Goal: Information Seeking & Learning: Learn about a topic

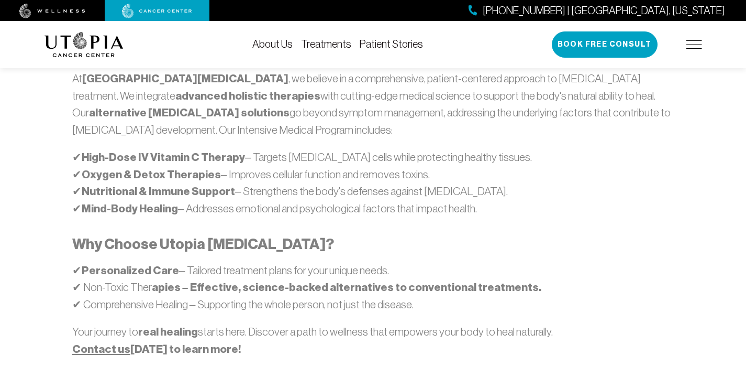
scroll to position [644, 0]
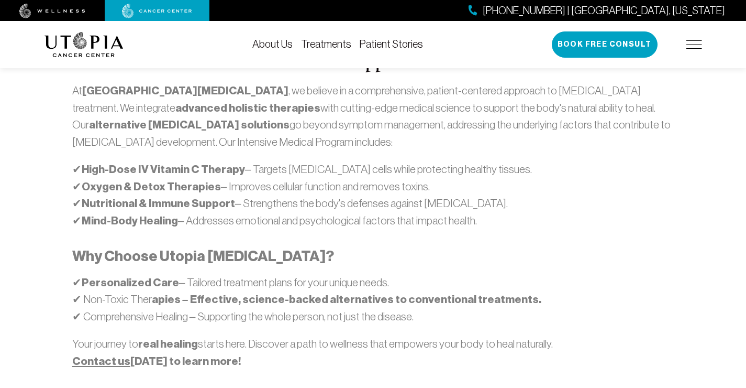
click at [339, 37] on div "About Us Treatments Patient Stories [PHONE_NUMBER] | [GEOGRAPHIC_DATA], [US_STA…" at bounding box center [374, 44] width 658 height 47
click at [331, 45] on link "Treatments" at bounding box center [326, 44] width 50 height 12
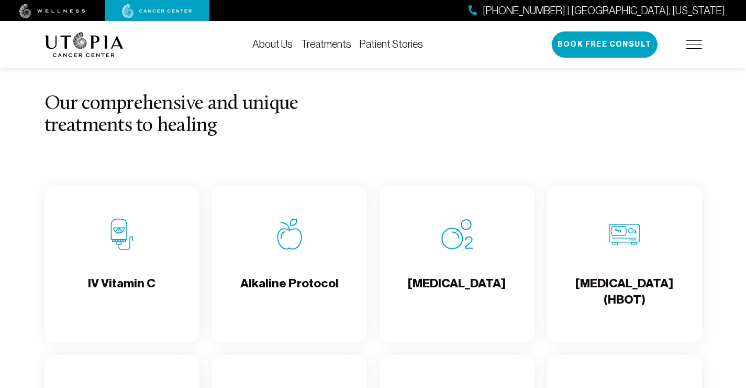
scroll to position [1139, 0]
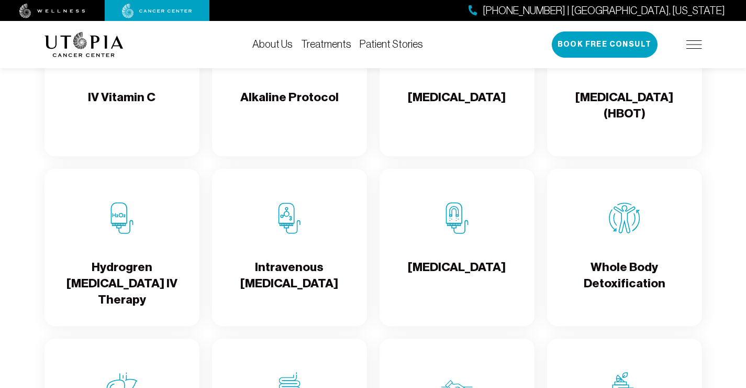
click at [464, 248] on div "[MEDICAL_DATA]" at bounding box center [457, 247] width 155 height 157
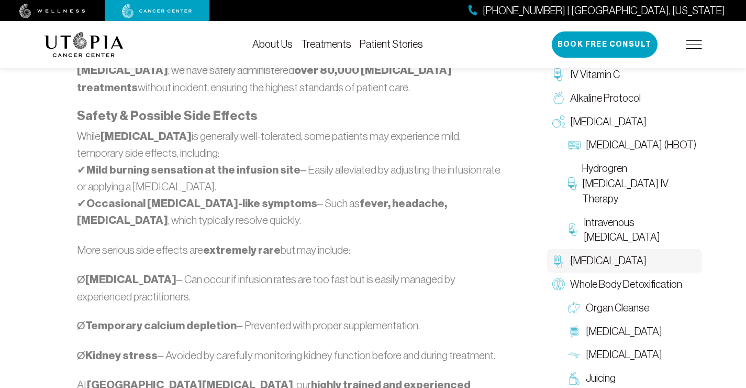
scroll to position [1239, 0]
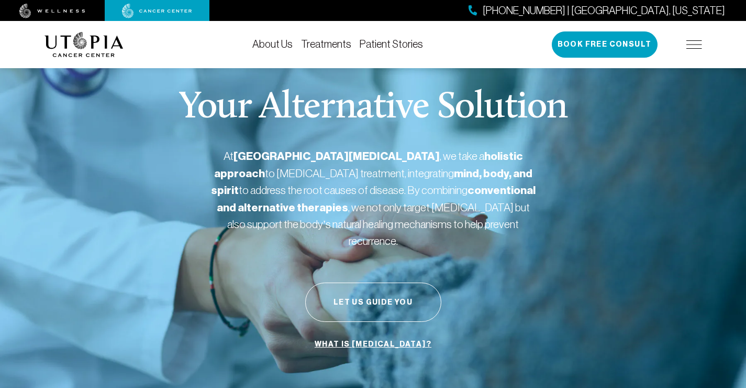
click at [328, 51] on div "About Us Treatments Patient Stories [PHONE_NUMBER] | [GEOGRAPHIC_DATA], [US_STA…" at bounding box center [374, 44] width 658 height 47
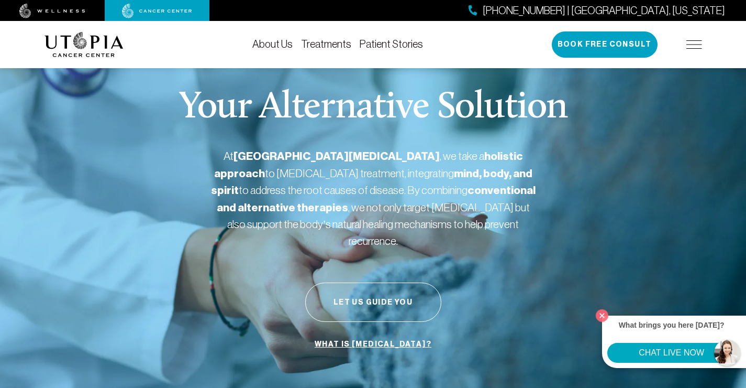
click at [332, 48] on link "Treatments" at bounding box center [326, 44] width 50 height 12
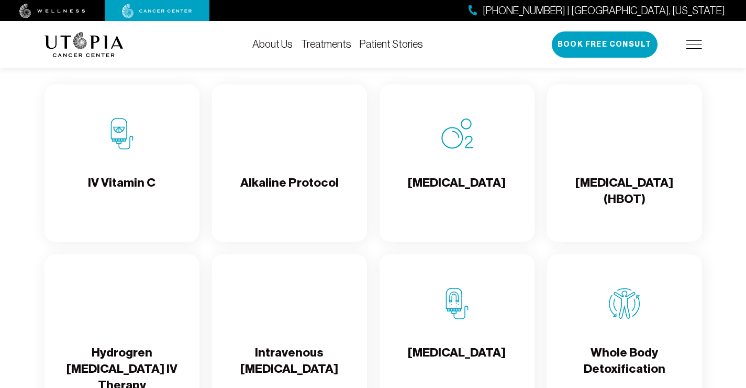
scroll to position [1133, 0]
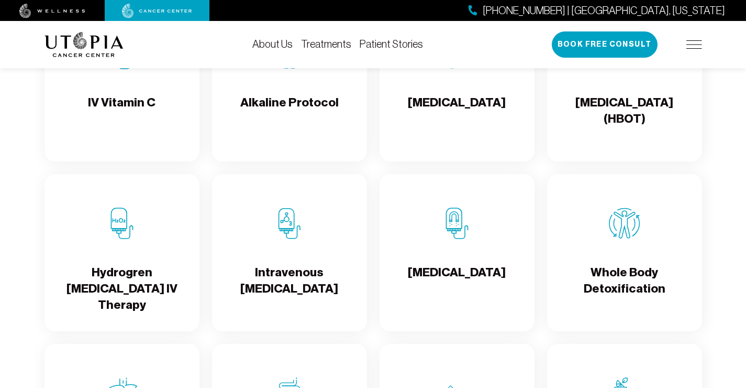
click at [482, 111] on h4 "[MEDICAL_DATA]" at bounding box center [457, 111] width 98 height 34
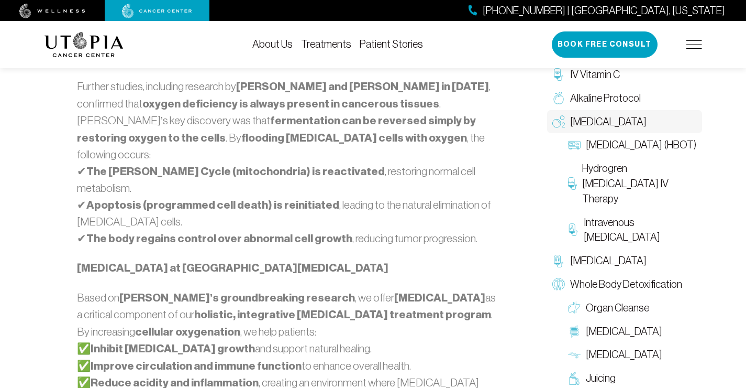
scroll to position [1004, 0]
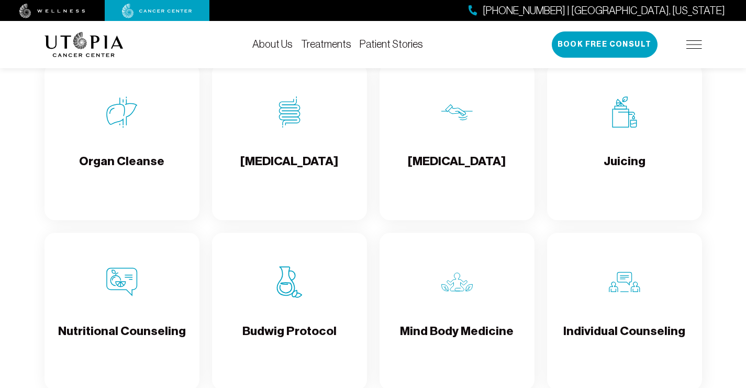
click at [237, 174] on div "[MEDICAL_DATA]" at bounding box center [289, 141] width 155 height 157
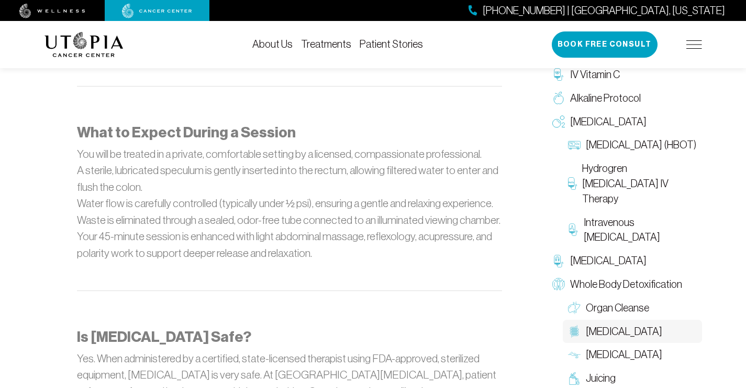
scroll to position [1239, 0]
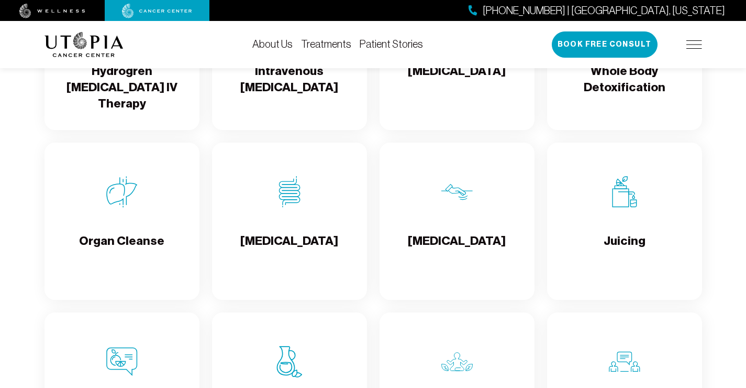
scroll to position [1000, 0]
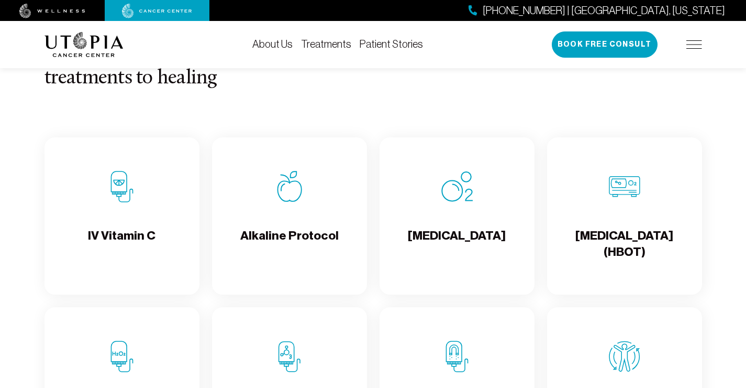
click at [130, 223] on div "IV Vitamin C" at bounding box center [122, 215] width 155 height 157
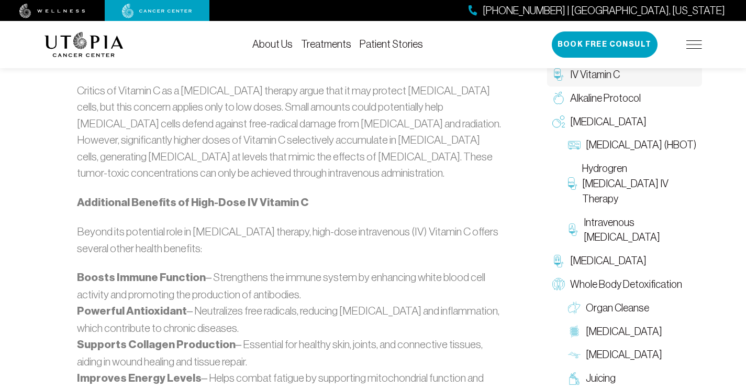
scroll to position [899, 0]
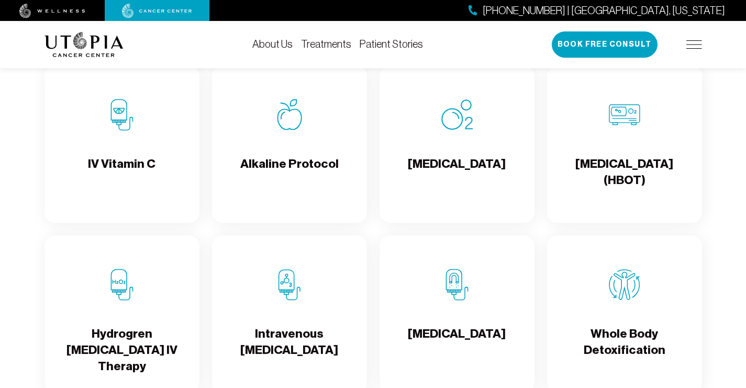
scroll to position [1108, 0]
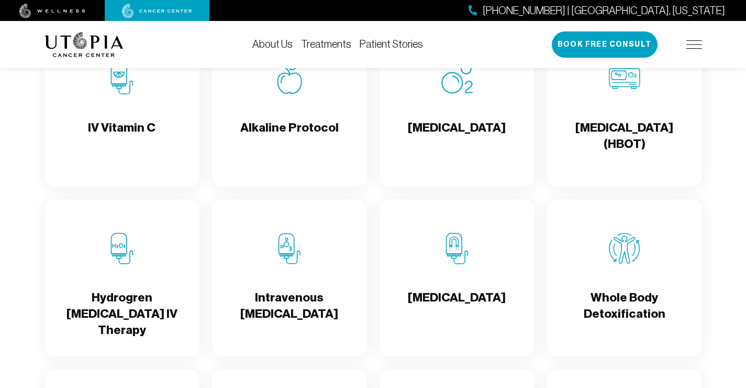
click at [308, 250] on div "Intravenous [MEDICAL_DATA]" at bounding box center [289, 277] width 155 height 157
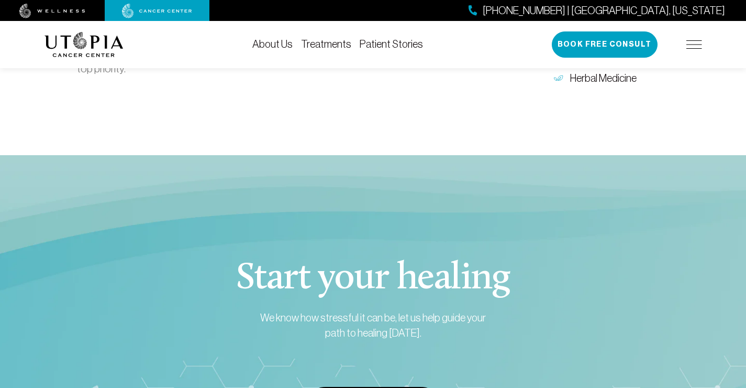
scroll to position [2166, 0]
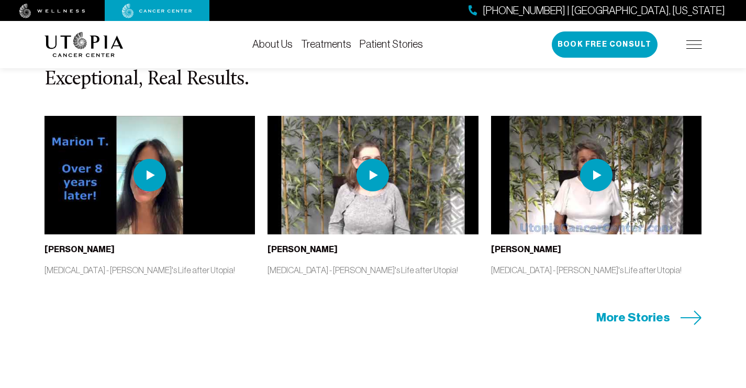
scroll to position [1108, 0]
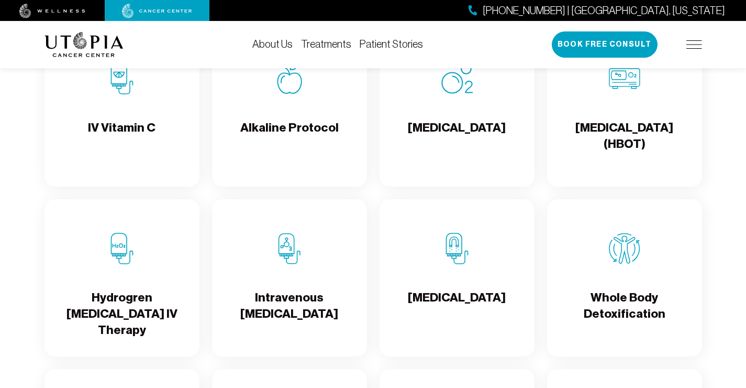
click at [466, 262] on img at bounding box center [457, 248] width 31 height 31
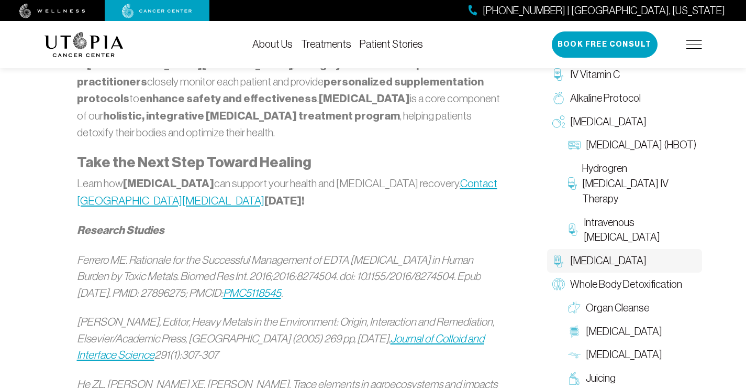
scroll to position [2033, 0]
